Goal: Find specific page/section: Find specific page/section

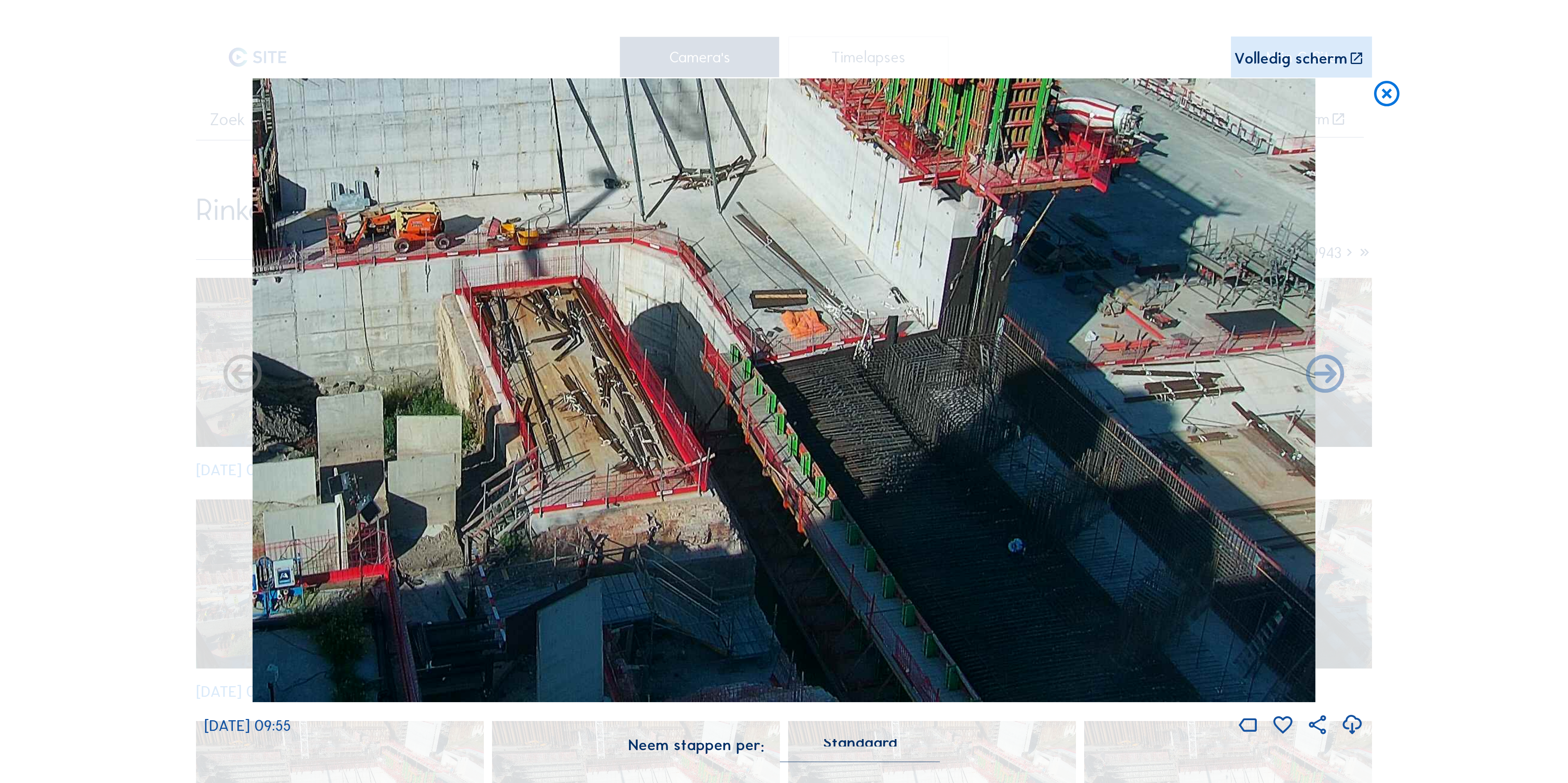
click at [1394, 99] on icon at bounding box center [1386, 94] width 30 height 32
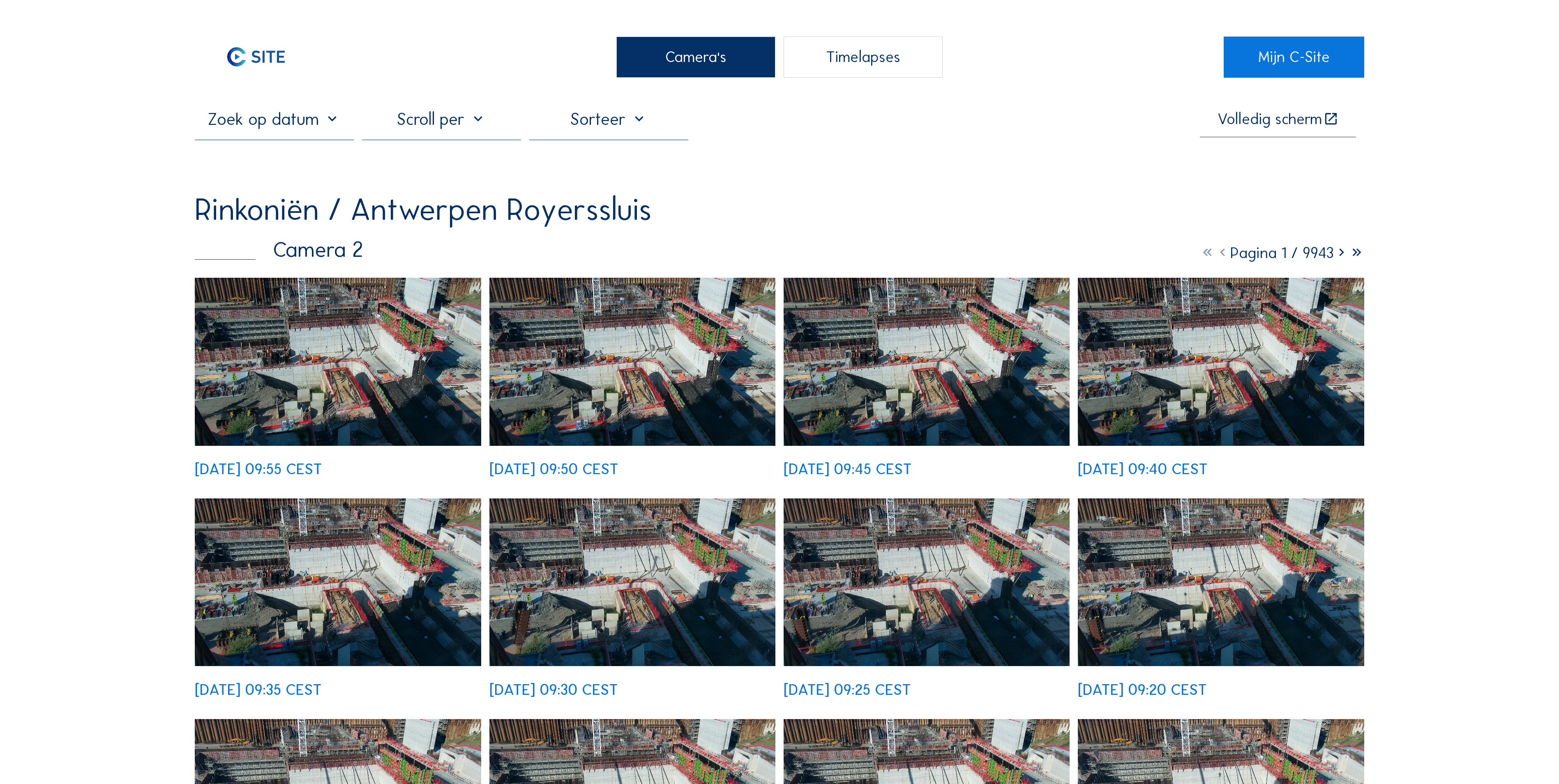
click at [677, 68] on div "Camera's" at bounding box center [696, 57] width 159 height 41
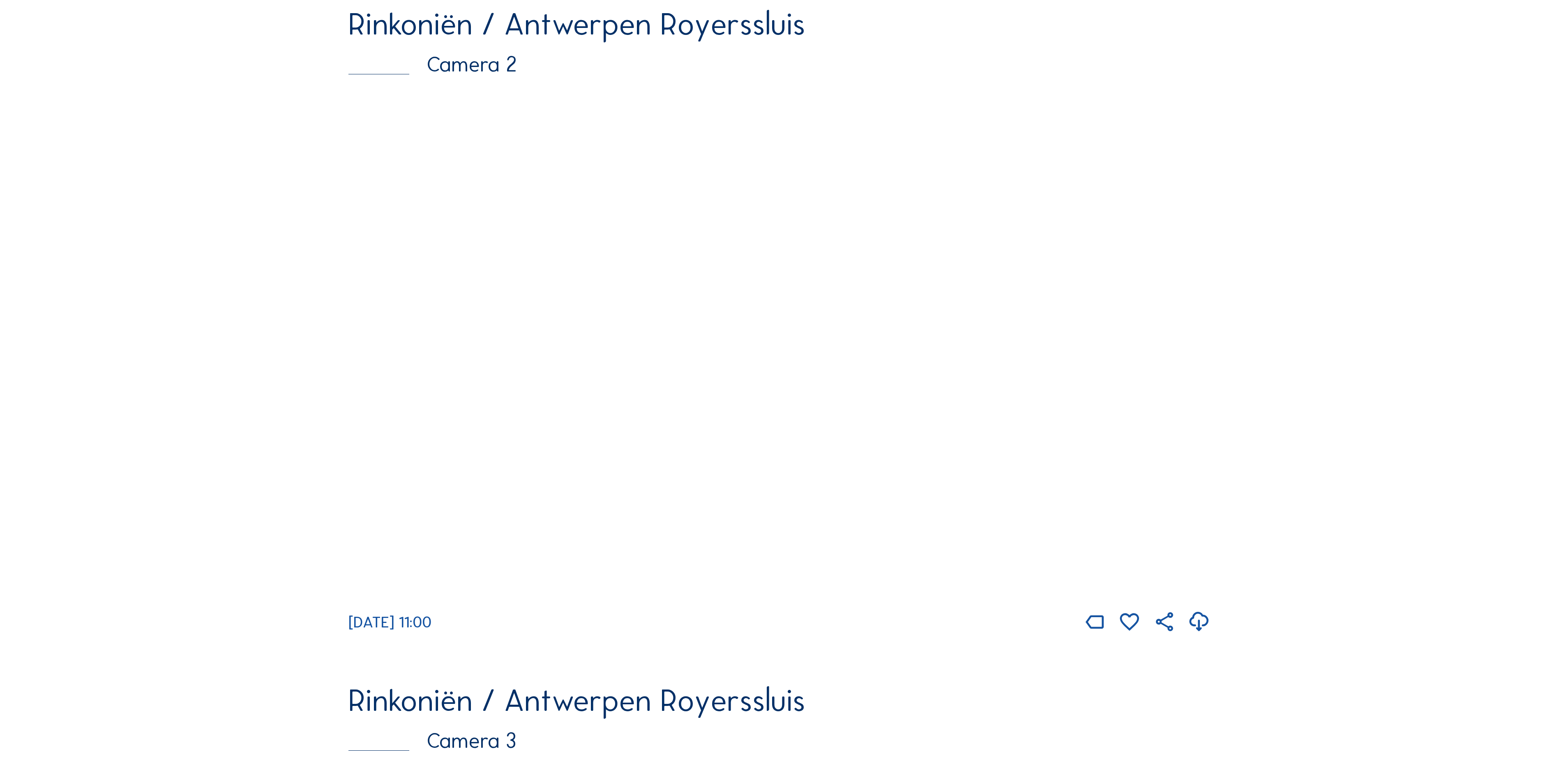
scroll to position [760, 0]
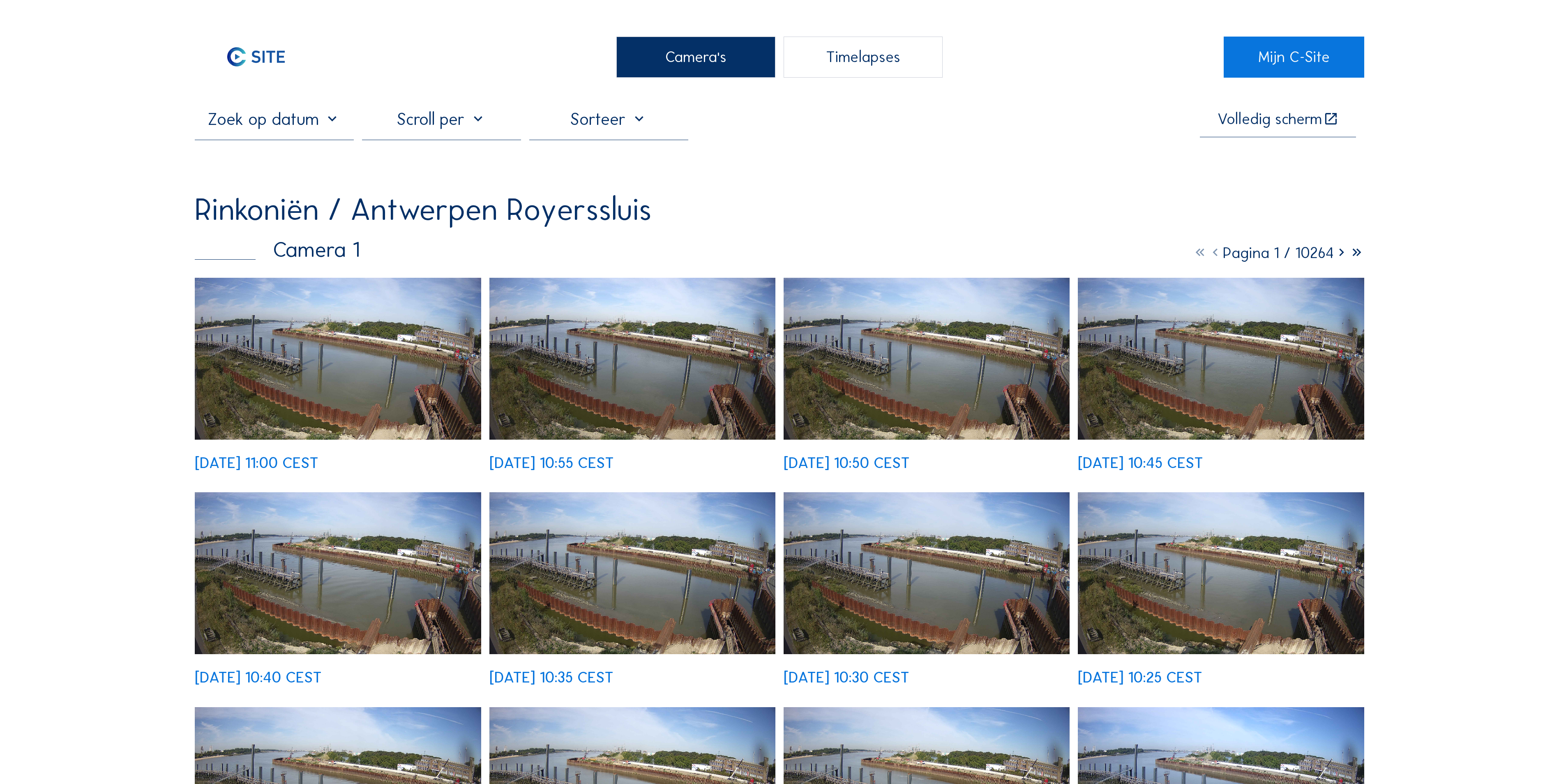
click at [683, 73] on div "Camera's" at bounding box center [696, 57] width 159 height 41
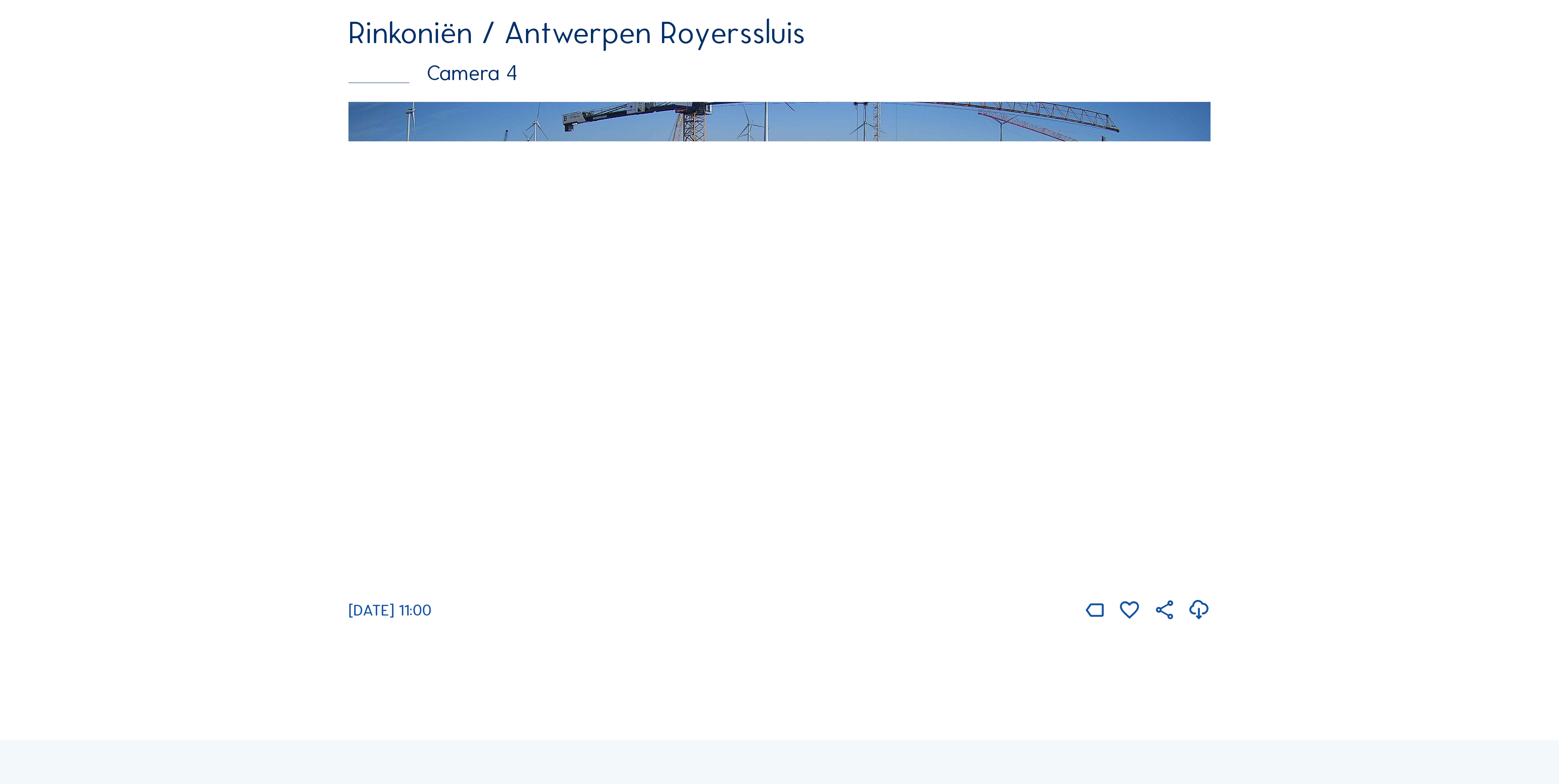
scroll to position [2136, 0]
